Goal: Transaction & Acquisition: Purchase product/service

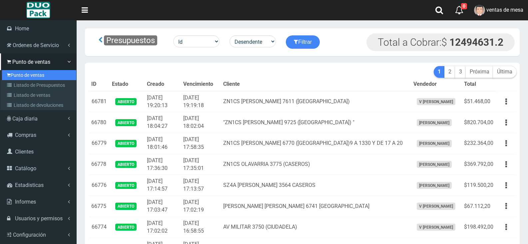
click at [18, 78] on link "Punto de ventas" at bounding box center [39, 75] width 74 height 10
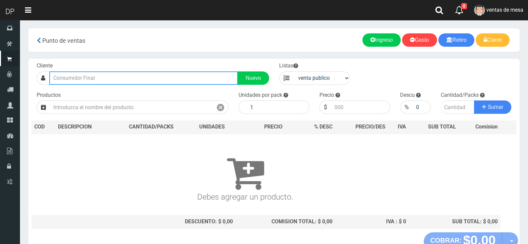
click at [159, 82] on input "text" at bounding box center [143, 77] width 189 height 13
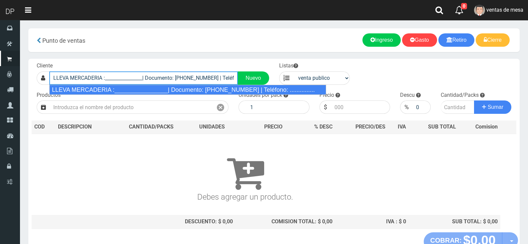
type input "LLEVA MERCADERIA :________________| Documento: 01111111111111111111 | Teléfono:…"
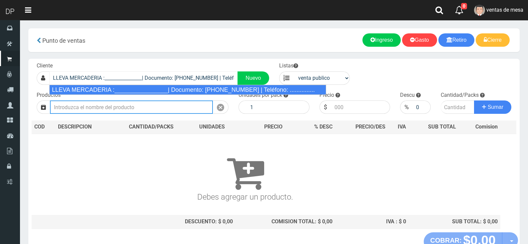
select select "2"
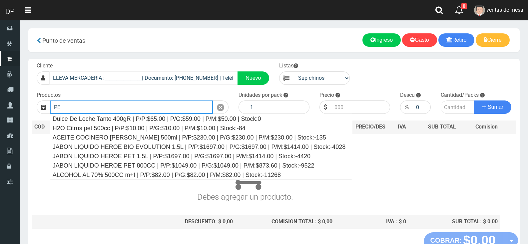
type input "P"
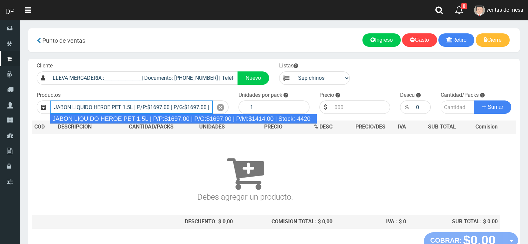
type input "JABON LIQUIDO HEROE PET 1.5L | P/P:$1697.00 | P/G:$1697.00 | P/M:$1414.00 | Sto…"
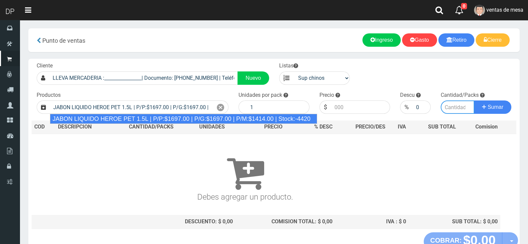
type input "6"
type input "1697.00"
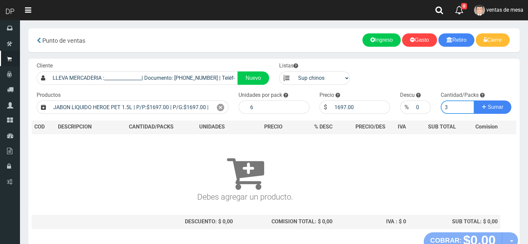
type input "3"
click at [474, 100] on button "Sumar" at bounding box center [492, 106] width 37 height 13
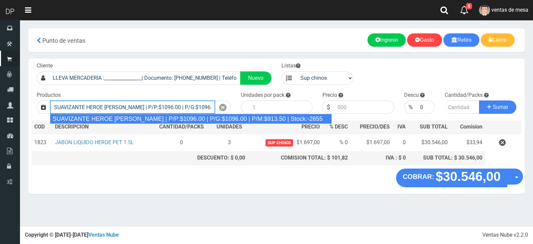
type input "SUAVIZANTE HEROE BRISA SILVESTRE | P/P:$1096.00 | P/G:$1096.00 | P/M:$913.50 | …"
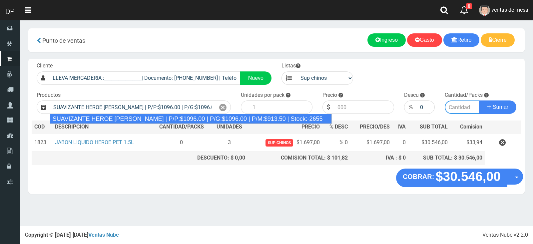
type input "12"
type input "1096.00"
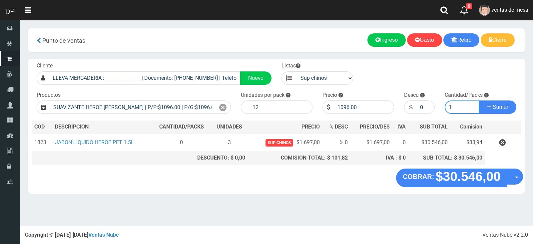
type input "1"
click at [479, 100] on button "Sumar" at bounding box center [497, 106] width 37 height 13
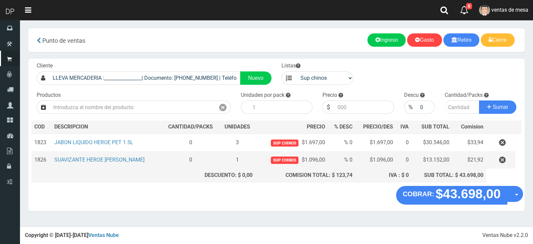
click at [498, 152] on td at bounding box center [500, 159] width 29 height 17
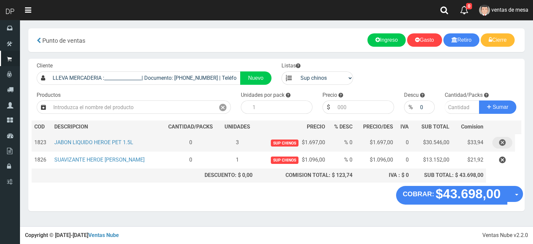
click at [498, 141] on button "button" at bounding box center [502, 143] width 20 height 12
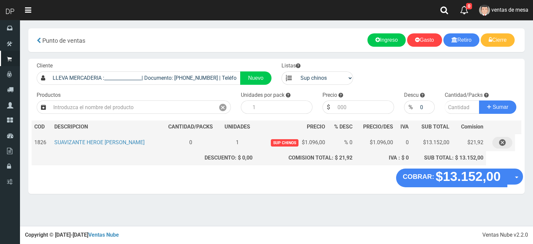
click at [500, 145] on icon "button" at bounding box center [502, 143] width 7 height 12
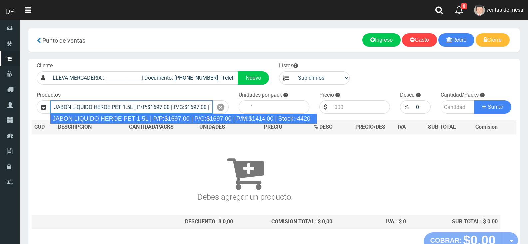
type input "JABON LIQUIDO HEROE PET 1.5L | P/P:$1697.00 | P/G:$1697.00 | P/M:$1414.00 | Sto…"
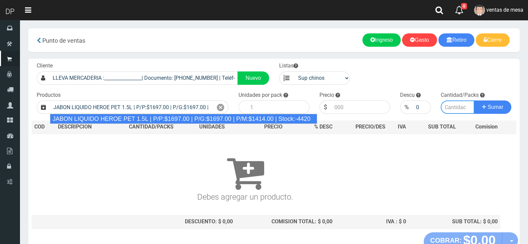
type input "6"
type input "1697.00"
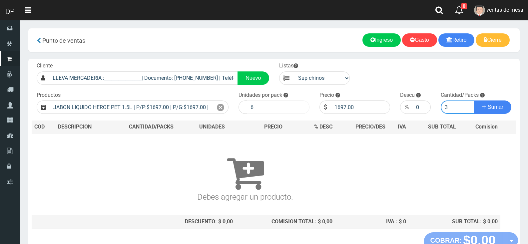
type input "3"
click at [281, 107] on input "6" at bounding box center [278, 106] width 63 height 13
type input "1"
click at [474, 100] on button "Sumar" at bounding box center [492, 106] width 37 height 13
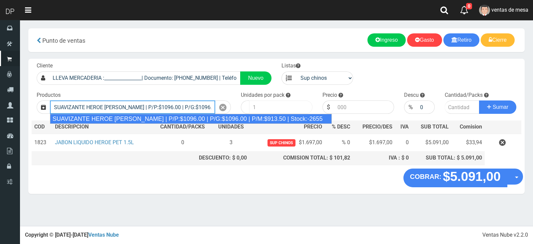
type input "SUAVIZANTE HEROE BRISA SILVESTRE | P/P:$1096.00 | P/G:$1096.00 | P/M:$913.50 | …"
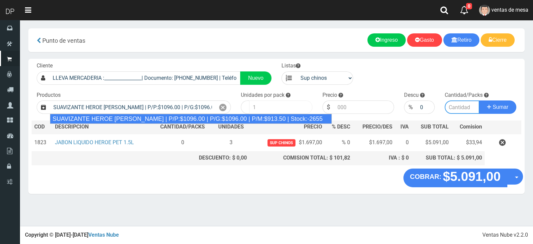
type input "12"
type input "1096.00"
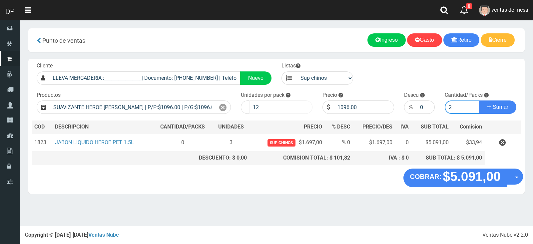
type input "2"
click at [280, 107] on input "12" at bounding box center [280, 106] width 63 height 13
type input "1"
click at [479, 100] on button "Sumar" at bounding box center [497, 106] width 37 height 13
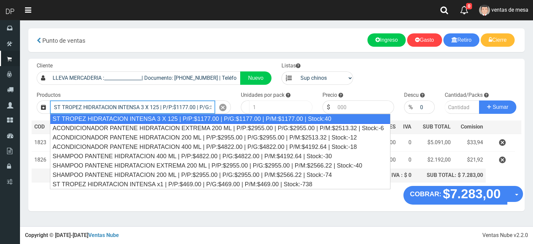
type input "ST TROPEZ HIDRATACION INTENSA 3 X 125 | P/P:$1177.00 | P/G:$1177.00 | P/M:$1177…"
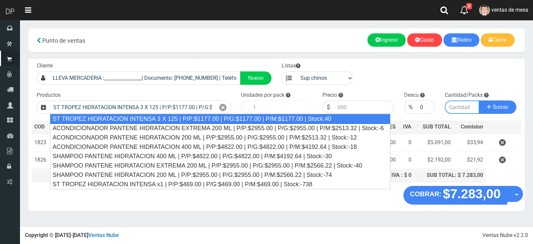
type input "20"
type input "1177.00"
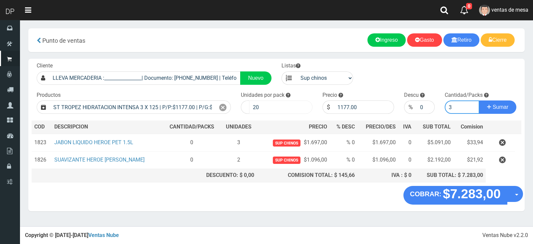
type input "3"
click at [280, 107] on input "20" at bounding box center [280, 106] width 63 height 13
type input "1"
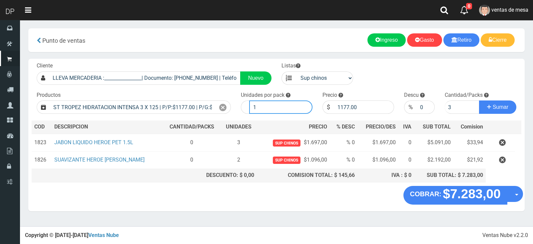
click at [479, 100] on button "Sumar" at bounding box center [497, 106] width 37 height 13
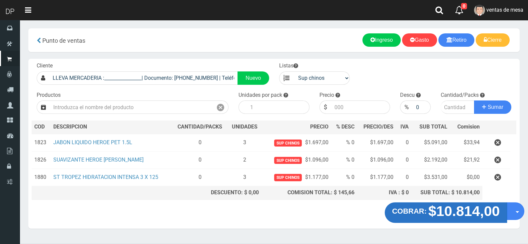
click at [402, 211] on strong "COBRAR:" at bounding box center [409, 211] width 35 height 8
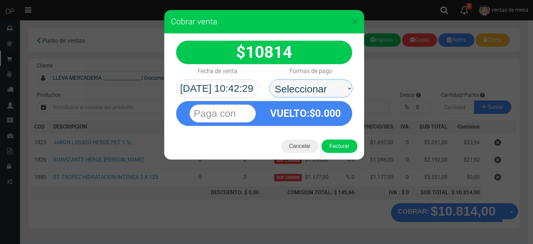
click at [315, 90] on select "Seleccionar Efectivo Tarjeta de Crédito Depósito Débito" at bounding box center [310, 88] width 83 height 18
select select "Efectivo"
click at [269, 79] on select "Seleccionar Efectivo Tarjeta de Crédito Depósito Débito" at bounding box center [310, 88] width 83 height 18
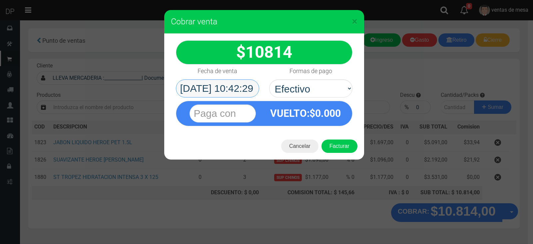
click at [239, 85] on body "Cargando... × × Listo!" at bounding box center [266, 130] width 533 height 261
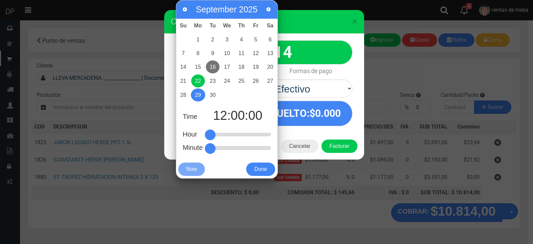
click at [208, 66] on link "16" at bounding box center [213, 66] width 14 height 13
type input "2025-09-16 12:00:00"
click at [266, 165] on button "Done" at bounding box center [260, 168] width 29 height 13
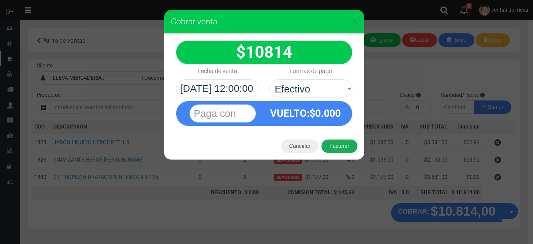
click at [345, 142] on button "Facturar" at bounding box center [339, 145] width 36 height 13
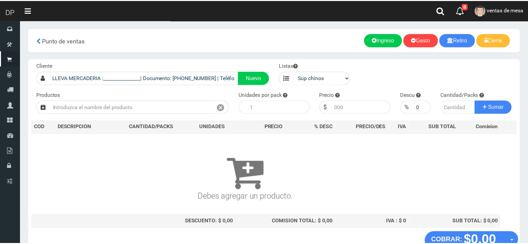
scroll to position [4, 0]
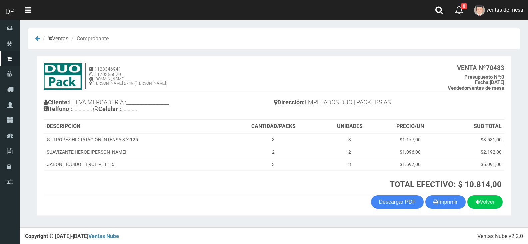
scroll to position [1, 0]
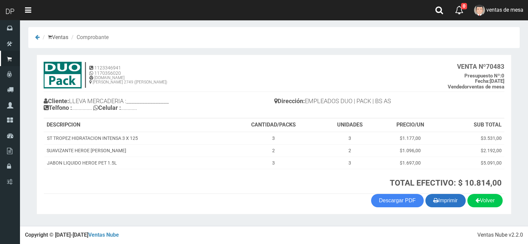
click at [457, 205] on button "Imprimir" at bounding box center [445, 200] width 40 height 13
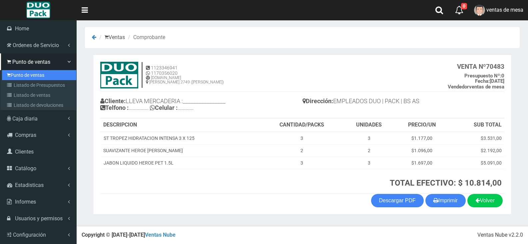
click at [23, 75] on link "Punto de ventas" at bounding box center [39, 75] width 74 height 10
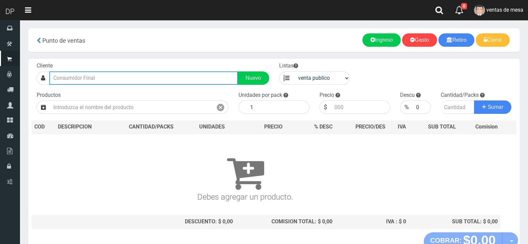
click at [120, 72] on input "text" at bounding box center [143, 77] width 189 height 13
click at [121, 71] on input "LLEVA MER" at bounding box center [143, 77] width 189 height 13
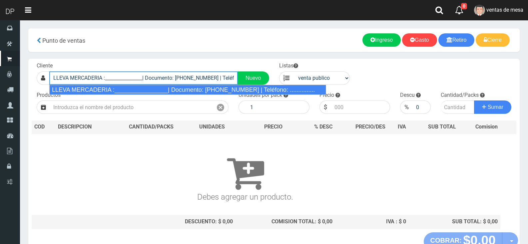
type input "LLEVA MERCADERIA :________________| Documento: 01111111111111111111 | Teléfono:…"
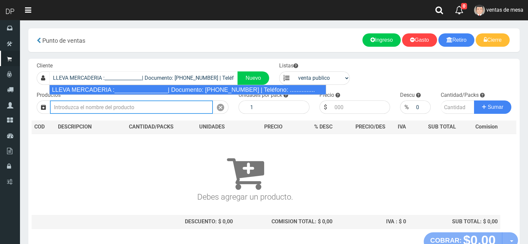
select select "2"
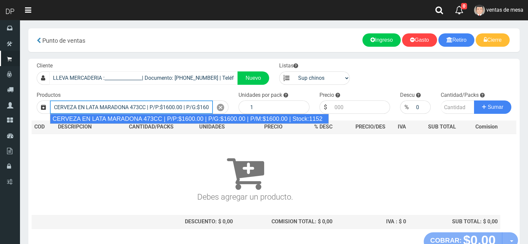
type input "CERVEZA EN LATA MARADONA 473CC | P/P:$1600.00 | P/G:$1600.00 | P/M:$1600.00 | S…"
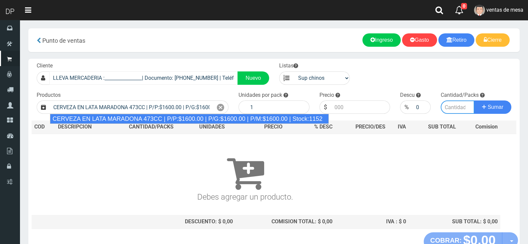
type input "6"
type input "1600.00"
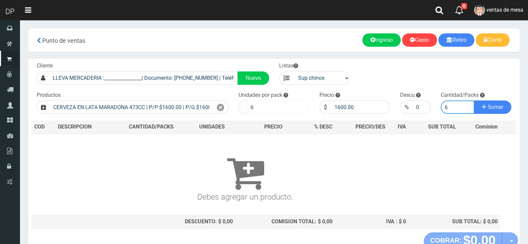
type input "6"
click at [269, 107] on input "6" at bounding box center [278, 106] width 63 height 13
type input "1"
type input "6"
click at [443, 108] on input "6" at bounding box center [458, 106] width 34 height 13
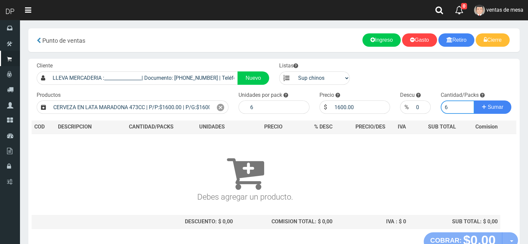
click at [445, 108] on input "6" at bounding box center [458, 106] width 34 height 13
type input "4"
click at [474, 100] on button "Sumar" at bounding box center [492, 106] width 37 height 13
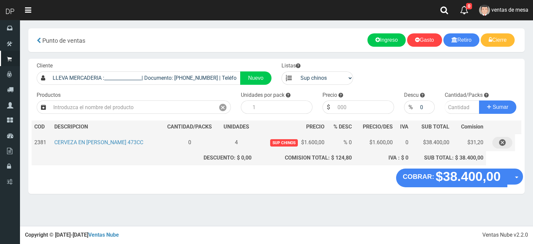
click at [496, 139] on button "button" at bounding box center [502, 143] width 20 height 12
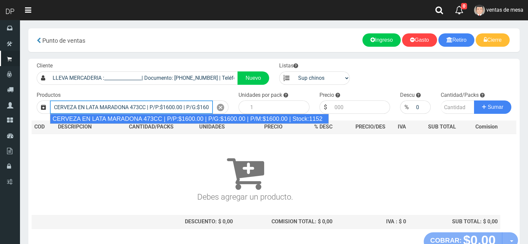
type input "CERVEZA EN LATA MARADONA 473CC | P/P:$1600.00 | P/G:$1600.00 | P/M:$1600.00 | S…"
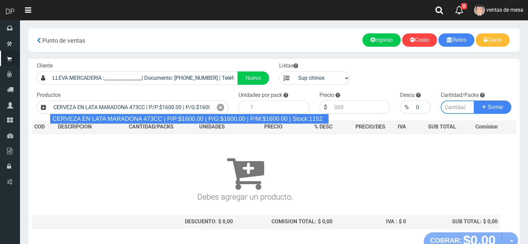
type input "6"
type input "1600.00"
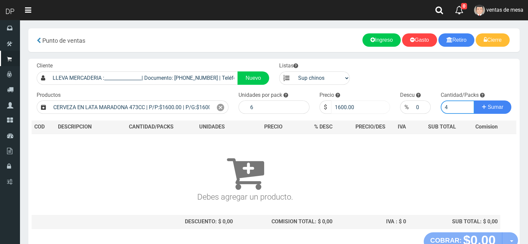
type input "4"
click at [339, 110] on input "1600.00" at bounding box center [360, 106] width 59 height 13
type input "1200.00"
click at [474, 100] on button "Sumar" at bounding box center [492, 106] width 37 height 13
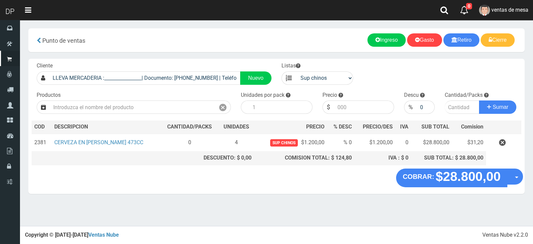
click at [420, 166] on div "Cliente LLEVA MERCADERIA :________________| Documento: 01111111111111111111 | T…" at bounding box center [276, 114] width 496 height 110
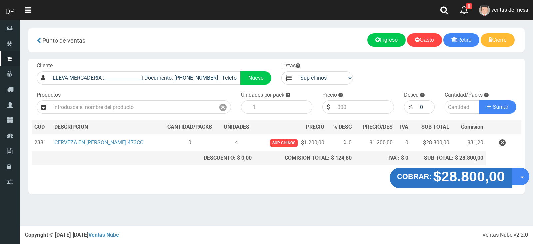
click at [422, 175] on strong "COBRAR:" at bounding box center [414, 176] width 35 height 8
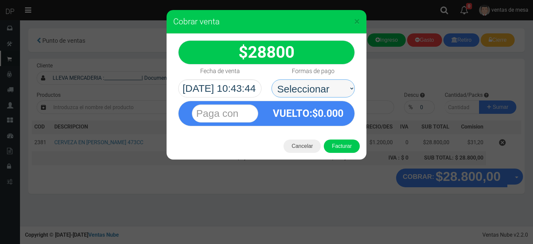
click at [348, 88] on select "Seleccionar Efectivo Tarjeta de Crédito Depósito Débito" at bounding box center [313, 88] width 83 height 18
select select "Efectivo"
click at [272, 79] on select "Seleccionar Efectivo Tarjeta de Crédito Depósito Débito" at bounding box center [313, 88] width 83 height 18
click at [337, 147] on button "Facturar" at bounding box center [342, 145] width 36 height 13
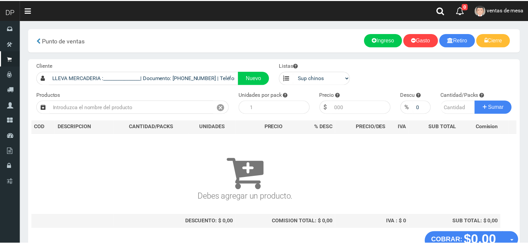
scroll to position [4, 0]
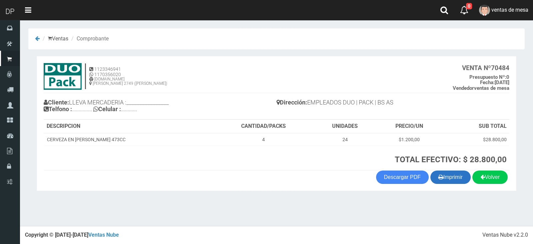
click at [449, 178] on button "Imprimir" at bounding box center [450, 176] width 40 height 13
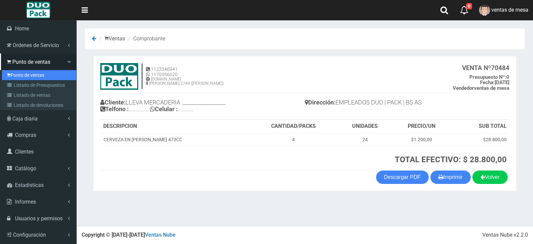
click at [37, 77] on link "Punto de ventas" at bounding box center [39, 75] width 74 height 10
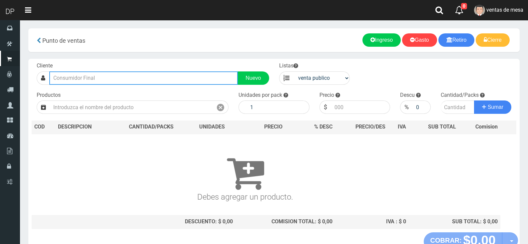
click at [104, 73] on input "text" at bounding box center [143, 77] width 189 height 13
click at [104, 75] on input "text" at bounding box center [143, 77] width 189 height 13
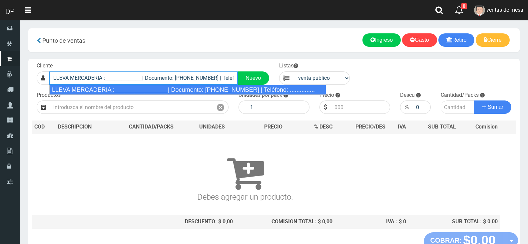
type input "LLEVA MERCADERIA :________________| Documento: 01111111111111111111 | Teléfono:…"
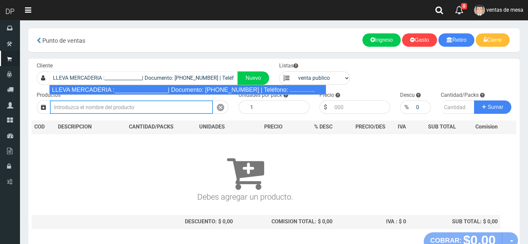
select select "2"
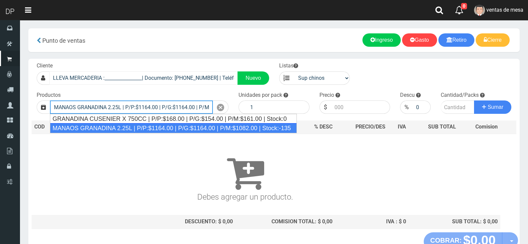
type input "MANAOS GRANADINA 2.25L | P/P:$1164.00 | P/G:$1164.00 | P/M:$1082.00 | Stock:-135"
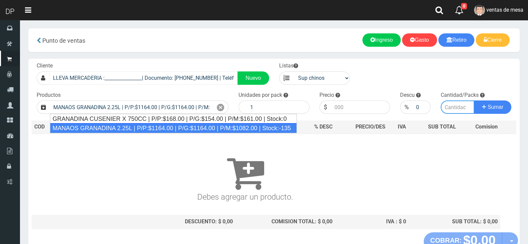
type input "6"
type input "1164.00"
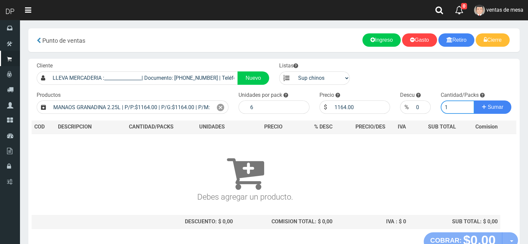
type input "1"
click at [474, 100] on button "Sumar" at bounding box center [492, 106] width 37 height 13
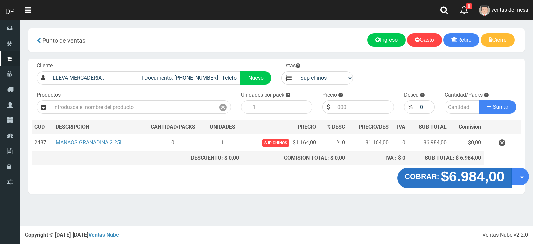
click at [473, 175] on strong "$6.984,00" at bounding box center [473, 176] width 64 height 16
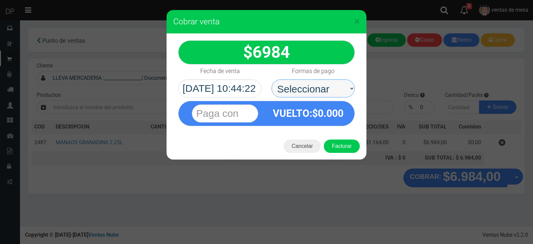
click at [319, 91] on select "Seleccionar Efectivo Tarjeta de Crédito Depósito Débito" at bounding box center [313, 88] width 83 height 18
select select "Efectivo"
click at [272, 79] on select "Seleccionar Efectivo Tarjeta de Crédito Depósito Débito" at bounding box center [313, 88] width 83 height 18
click at [339, 138] on div "Cancelar Facturar" at bounding box center [267, 146] width 200 height 27
click at [341, 143] on button "Facturar" at bounding box center [342, 145] width 36 height 13
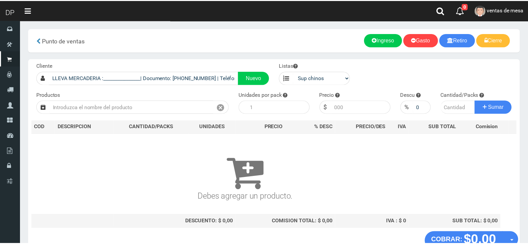
scroll to position [4, 0]
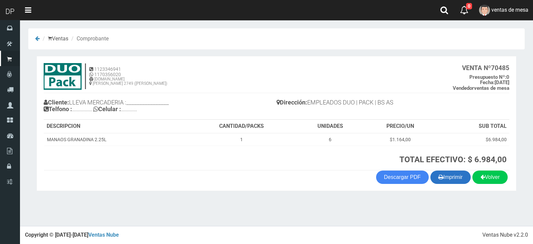
click at [458, 184] on button "Imprimir" at bounding box center [450, 176] width 40 height 13
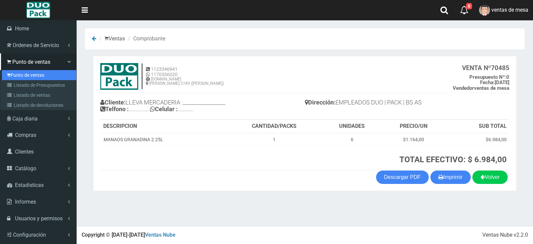
drag, startPoint x: 15, startPoint y: 78, endPoint x: 19, endPoint y: 78, distance: 4.4
click at [15, 78] on link "Punto de ventas" at bounding box center [39, 75] width 74 height 10
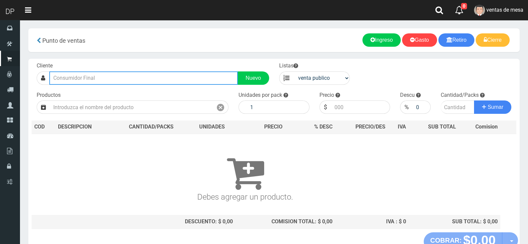
click at [177, 73] on input "text" at bounding box center [143, 77] width 189 height 13
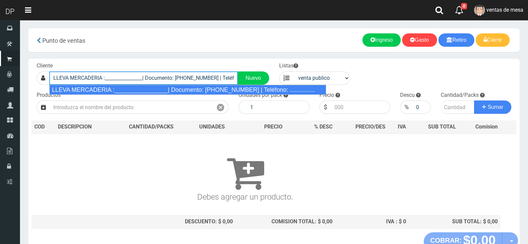
type input "LLEVA MERCADERIA :________________| Documento: 01111111111111111111 | Teléfono:…"
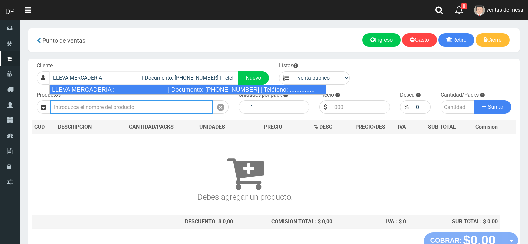
select select "2"
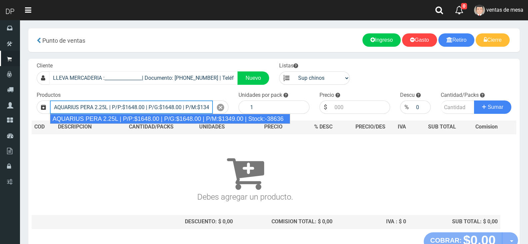
type input "AQUARIUS PERA 2.25L | P/P:$1648.00 | P/G:$1648.00 | P/M:$1349.00 | Stock:-38636"
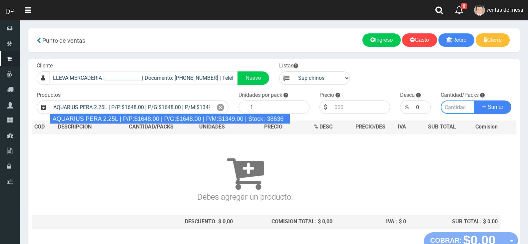
type input "6"
type input "1648.00"
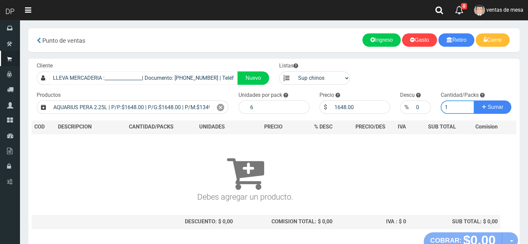
type input "1"
click at [474, 100] on button "Sumar" at bounding box center [492, 106] width 37 height 13
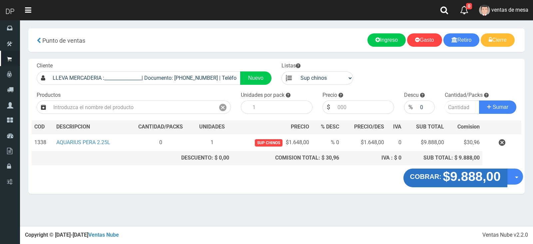
click at [423, 183] on button "COBRAR: $9.888,00" at bounding box center [455, 177] width 104 height 19
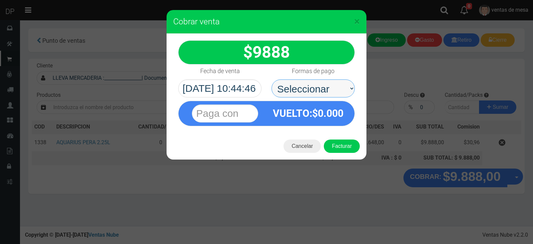
click at [333, 96] on select "Seleccionar Efectivo Tarjeta de Crédito Depósito Débito" at bounding box center [313, 88] width 83 height 18
select select "Efectivo"
click at [272, 79] on select "Seleccionar Efectivo Tarjeta de Crédito Depósito Débito" at bounding box center [313, 88] width 83 height 18
click at [340, 141] on button "Facturar" at bounding box center [342, 145] width 36 height 13
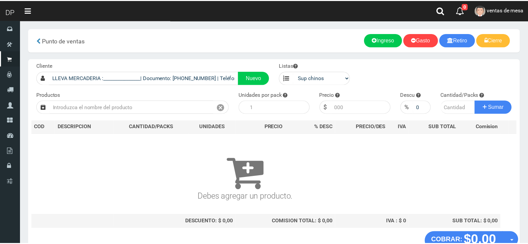
scroll to position [4, 0]
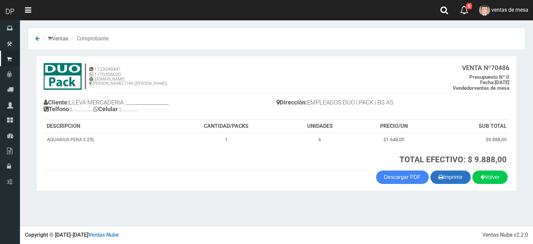
click at [455, 180] on button "Imprimir" at bounding box center [450, 176] width 40 height 13
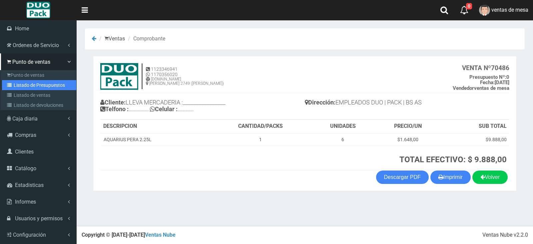
click at [16, 89] on link "Listado de Presupuestos" at bounding box center [39, 85] width 74 height 10
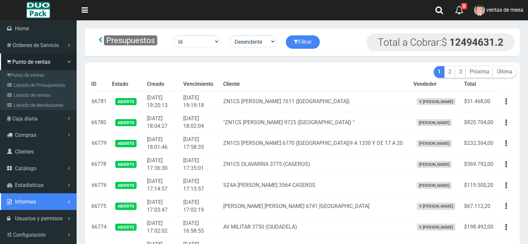
click at [22, 200] on span "Informes" at bounding box center [25, 201] width 21 height 6
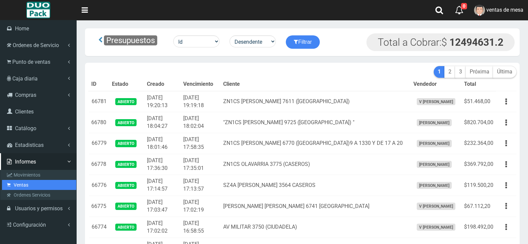
click at [34, 183] on link "Ventas" at bounding box center [39, 185] width 74 height 10
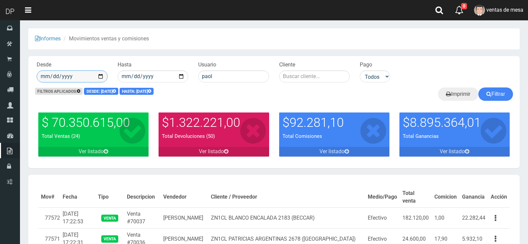
click at [103, 77] on input "2025-09-01" at bounding box center [72, 76] width 71 height 12
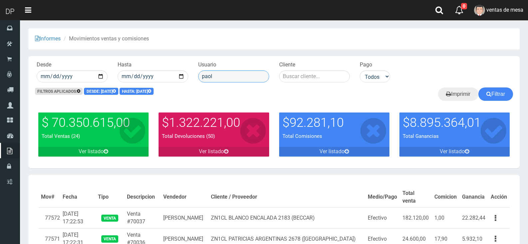
click at [228, 73] on input "paol" at bounding box center [233, 76] width 71 height 12
click at [101, 77] on input "2025-09-01" at bounding box center [72, 76] width 71 height 12
type input "[DATE]"
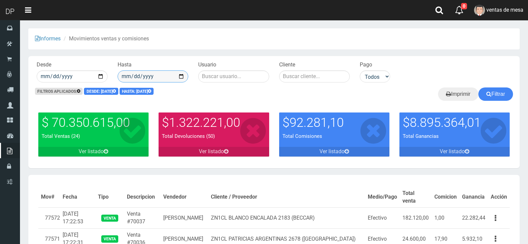
click at [170, 78] on input "2025-09-10" at bounding box center [153, 76] width 71 height 12
click at [183, 75] on input "2025-09-10" at bounding box center [153, 76] width 71 height 12
type input "2025-09-30"
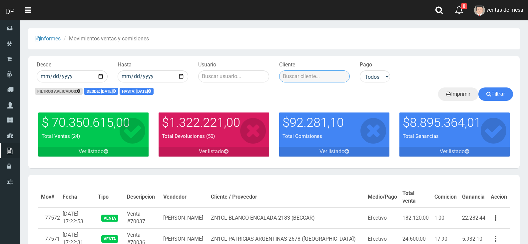
click at [321, 76] on input "text" at bounding box center [314, 76] width 71 height 12
type input "VE"
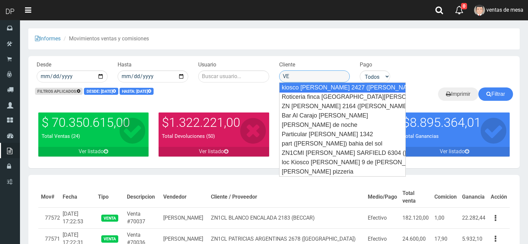
click at [301, 76] on input "VE" at bounding box center [314, 76] width 71 height 12
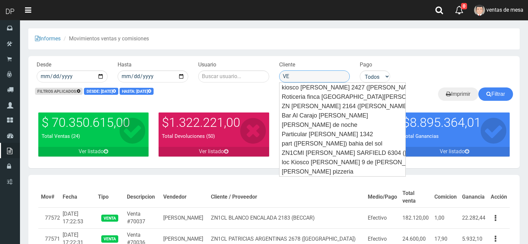
click at [301, 76] on input "VE" at bounding box center [314, 76] width 71 height 12
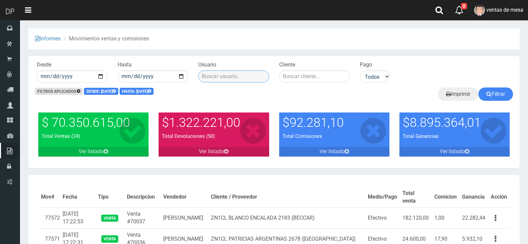
click at [248, 79] on input "text" at bounding box center [233, 76] width 71 height 12
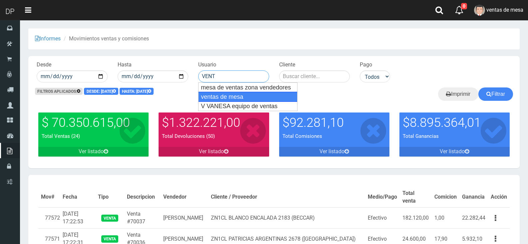
click at [257, 93] on div "ventas de mesa" at bounding box center [247, 97] width 99 height 10
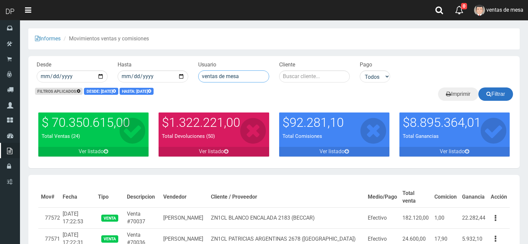
type input "ventas de mesa"
click at [493, 94] on button "Filtrar" at bounding box center [495, 93] width 35 height 13
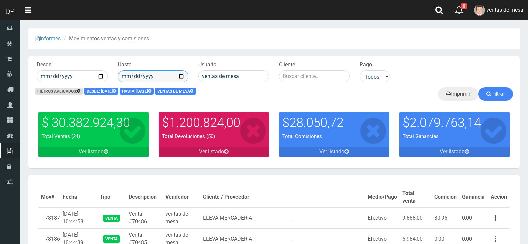
drag, startPoint x: 184, startPoint y: 75, endPoint x: 180, endPoint y: 77, distance: 4.6
click at [184, 75] on input "[DATE]" at bounding box center [153, 76] width 71 height 12
type input "[DATE]"
click at [505, 96] on button "Filtrar" at bounding box center [495, 93] width 35 height 13
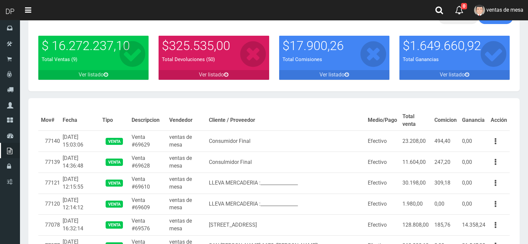
scroll to position [67, 0]
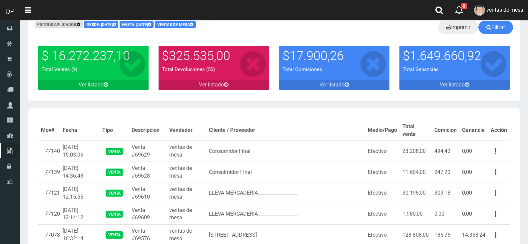
click at [486, 153] on td "0,00" at bounding box center [473, 150] width 29 height 21
click at [492, 152] on button "button" at bounding box center [495, 151] width 15 height 12
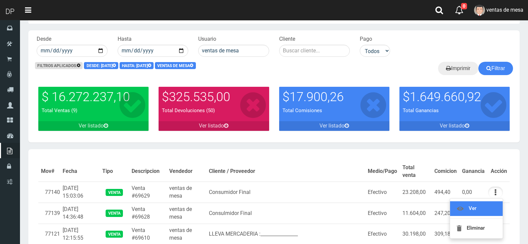
scroll to position [0, 0]
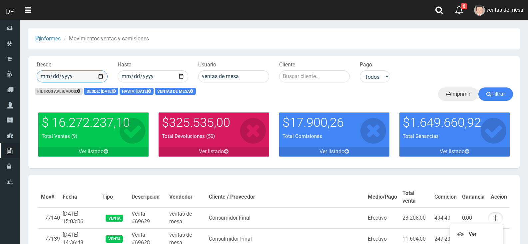
click at [100, 78] on input "[DATE]" at bounding box center [72, 76] width 71 height 12
type input "[DATE]"
click at [494, 93] on button "Filtrar" at bounding box center [495, 93] width 35 height 13
click at [101, 74] on input "[DATE]" at bounding box center [72, 76] width 71 height 12
type input "[DATE]"
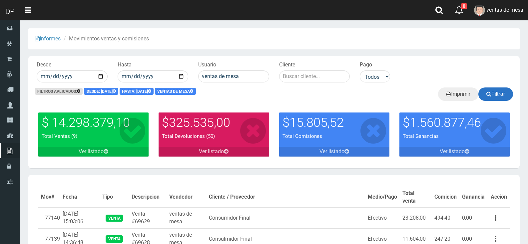
click at [493, 100] on button "Filtrar" at bounding box center [495, 93] width 35 height 13
